Goal: Complete application form: Complete application form

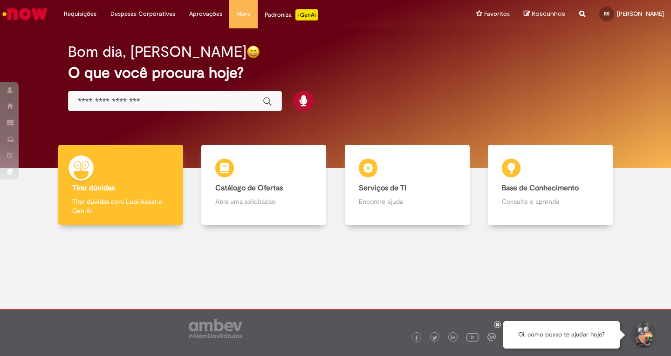
click at [191, 107] on div "Global" at bounding box center [175, 101] width 214 height 21
click at [187, 100] on input "Basta digitar aqui" at bounding box center [166, 101] width 176 height 11
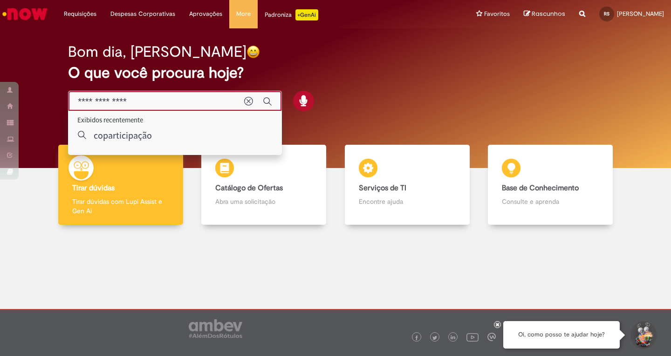
type input "**********"
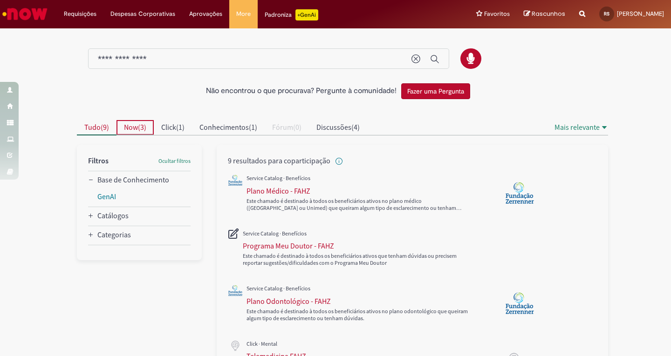
click at [131, 130] on span "Now" at bounding box center [131, 127] width 14 height 9
click at [226, 126] on span "Conhecimentos" at bounding box center [223, 127] width 49 height 9
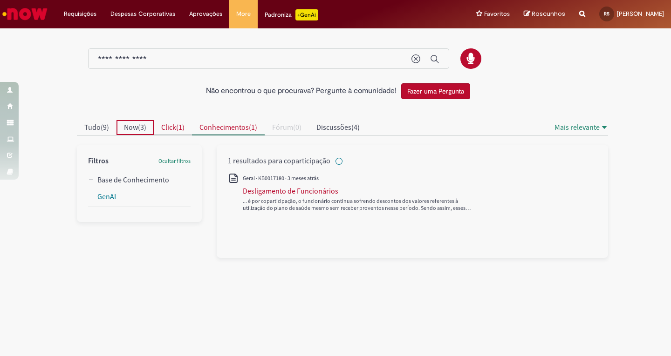
click at [172, 127] on span "Click" at bounding box center [168, 127] width 15 height 9
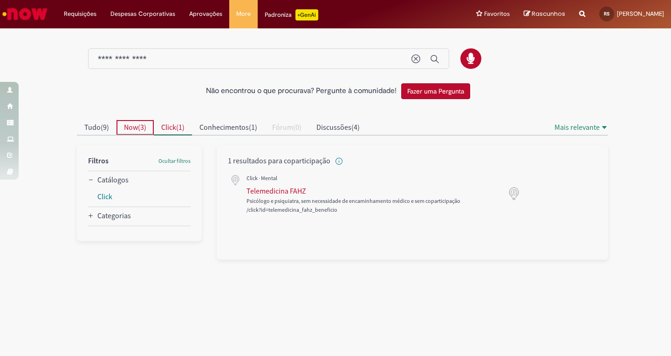
click at [136, 124] on span "Now" at bounding box center [131, 127] width 14 height 9
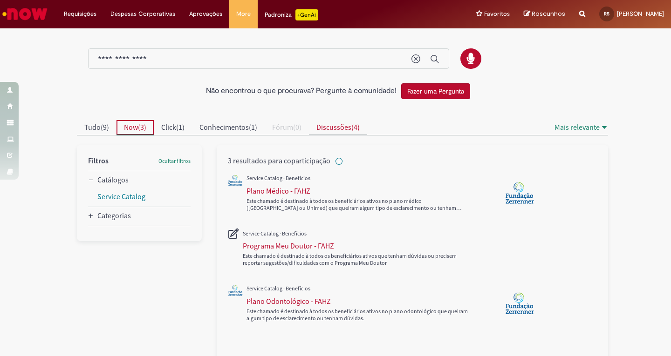
click at [336, 125] on span "Discussões" at bounding box center [333, 127] width 35 height 9
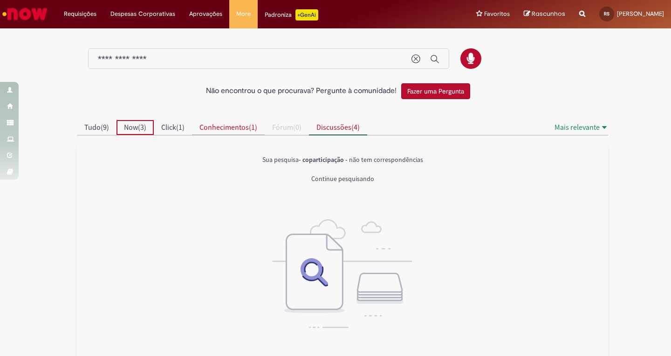
click at [239, 131] on span "Conhecimentos" at bounding box center [223, 127] width 49 height 9
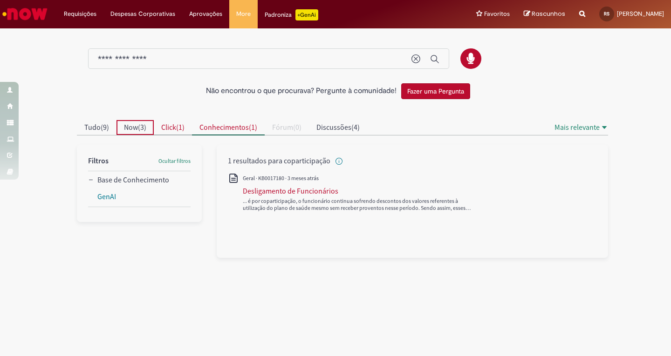
click at [174, 123] on span "Click" at bounding box center [168, 127] width 15 height 9
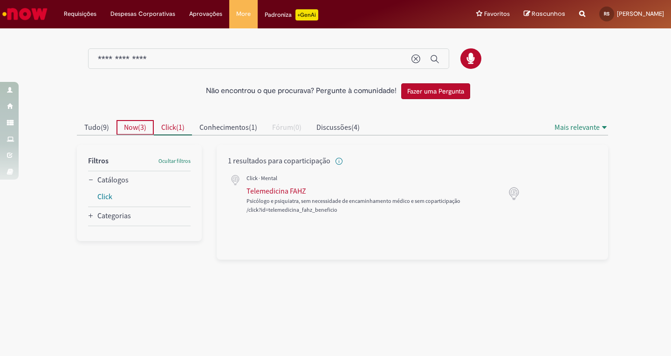
click at [132, 125] on span "Now" at bounding box center [131, 127] width 14 height 9
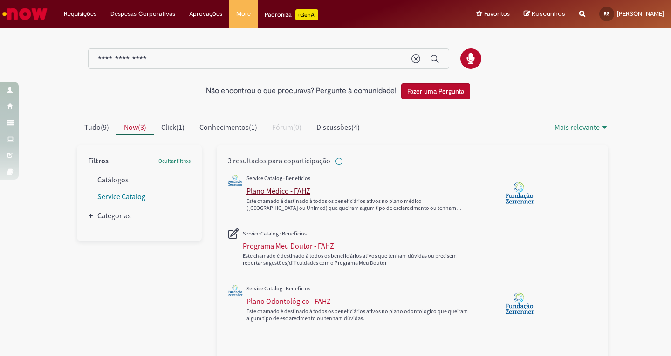
click at [269, 192] on div "Plano Médico - FAHZ" at bounding box center [278, 190] width 64 height 9
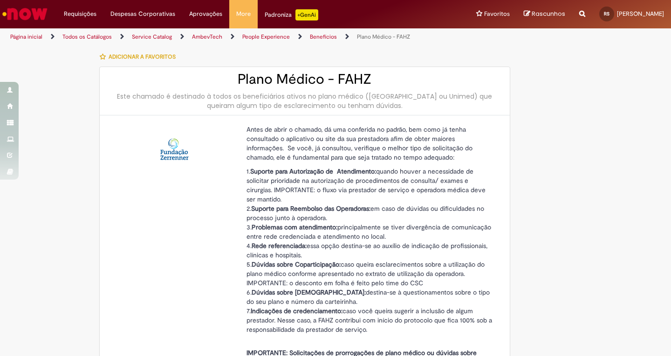
type input "**********"
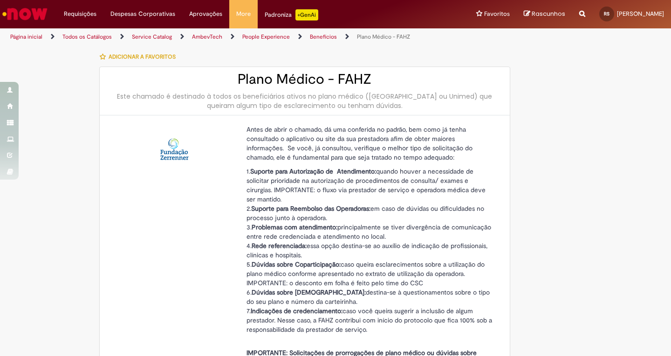
scroll to position [186, 0]
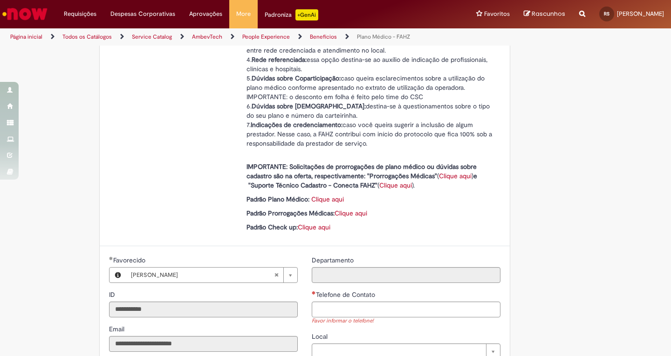
click at [325, 197] on link "Clique aqui" at bounding box center [327, 199] width 33 height 8
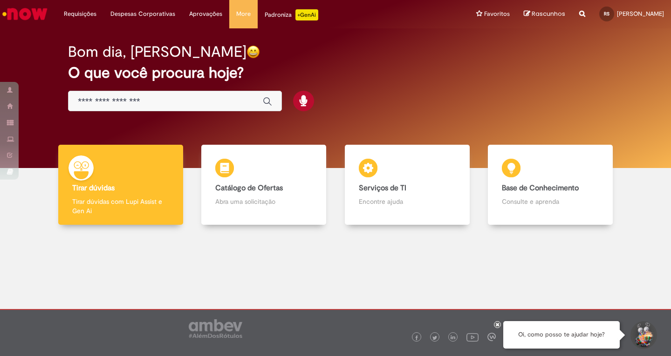
click at [193, 105] on input "Basta digitar aqui" at bounding box center [166, 101] width 176 height 11
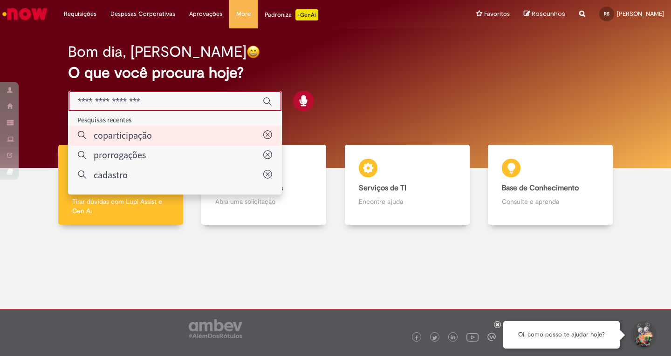
type input "**********"
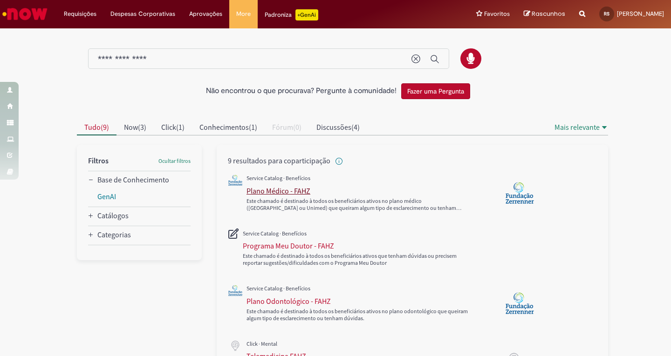
click at [267, 190] on div "Plano Médico - FAHZ" at bounding box center [278, 190] width 64 height 9
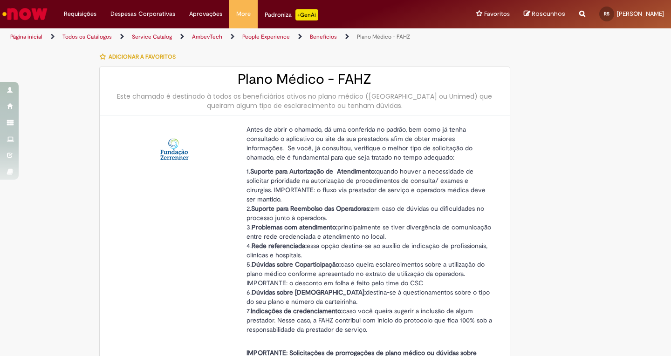
type input "**********"
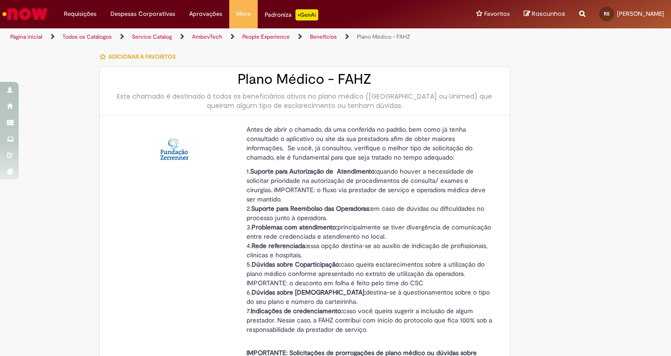
scroll to position [233, 0]
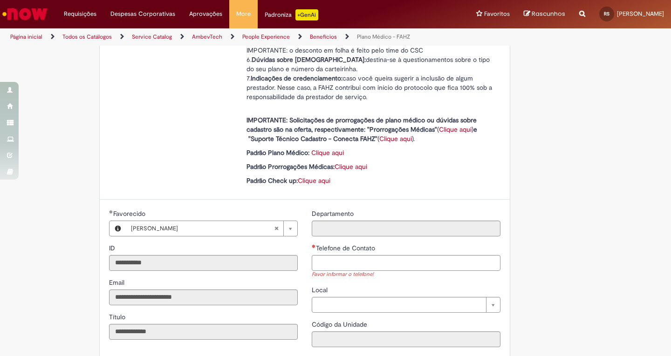
click at [327, 151] on link "Clique aqui" at bounding box center [327, 153] width 33 height 8
